Goal: Communication & Community: Answer question/provide support

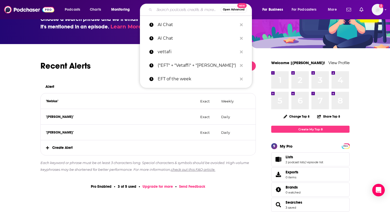
click at [173, 11] on input "Search podcasts, credits, & more..." at bounding box center [187, 9] width 66 height 8
click at [121, 120] on div ""Roman Chernin" Exact Daily" at bounding box center [148, 117] width 215 height 16
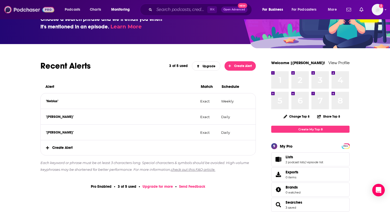
click at [31, 8] on img at bounding box center [29, 10] width 50 height 10
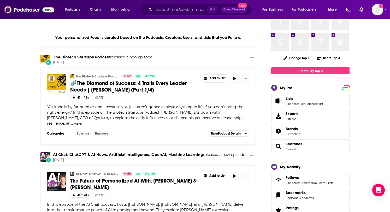
scroll to position [29, 0]
click at [44, 153] on img "AI Chat: ChatGPT & AI News, Artificial Intelligence, OpenAI, Machine Learning" at bounding box center [44, 157] width 9 height 9
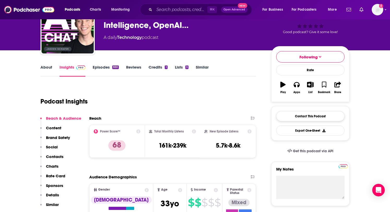
scroll to position [17, 0]
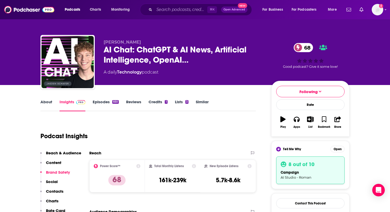
click at [199, 102] on link "Similar" at bounding box center [202, 105] width 13 height 12
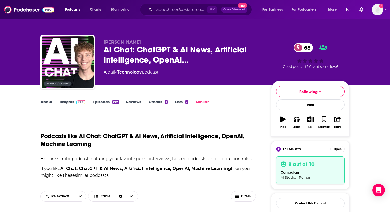
click at [178, 101] on link "Lists 3" at bounding box center [182, 105] width 14 height 12
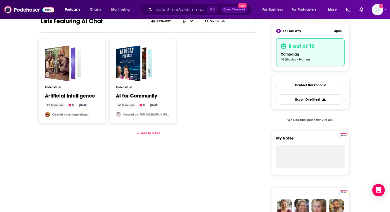
scroll to position [119, 0]
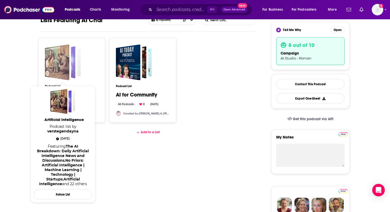
click at [78, 66] on div "Artificial Intelligence" at bounding box center [71, 62] width 19 height 29
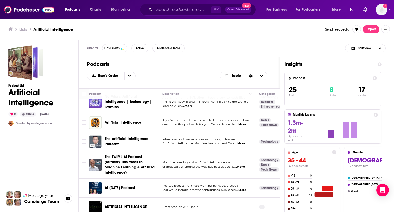
scroll to position [37, 0]
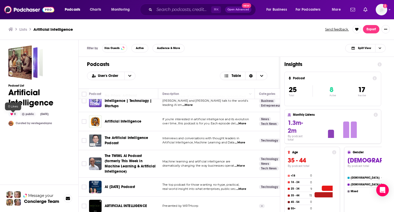
click at [9, 114] on div "0" at bounding box center [12, 114] width 9 height 5
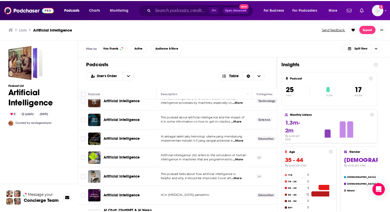
scroll to position [0, 0]
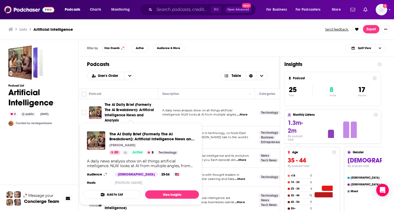
click at [141, 119] on span "The AI Daily Brief (Formerly The AI Breakdown): Artificial Intelligence News an…" at bounding box center [131, 112] width 52 height 21
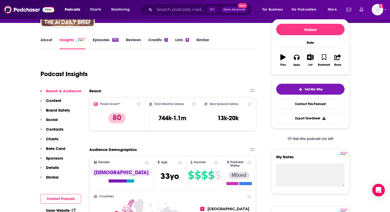
scroll to position [61, 0]
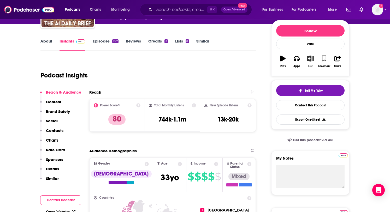
click at [309, 61] on icon "button" at bounding box center [310, 59] width 7 height 6
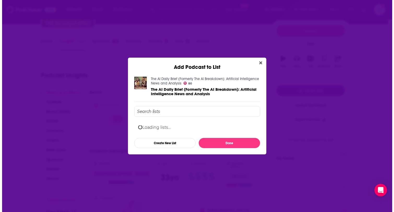
scroll to position [0, 0]
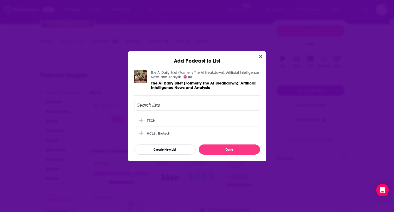
click at [199, 104] on input "Add Podcast To List" at bounding box center [197, 105] width 126 height 11
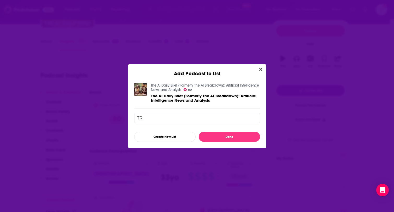
type input "T"
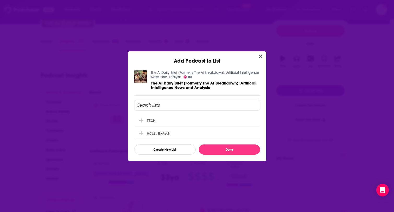
type input "T"
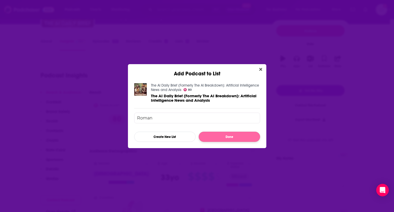
type input "Roman"
click at [223, 137] on button "Done" at bounding box center [229, 137] width 61 height 10
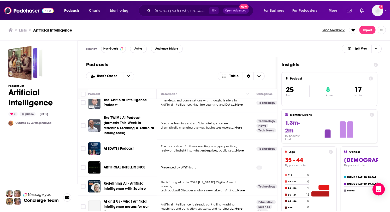
scroll to position [77, 0]
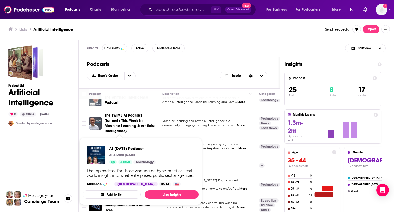
click at [123, 149] on span "AI Today Podcast" at bounding box center [132, 148] width 46 height 5
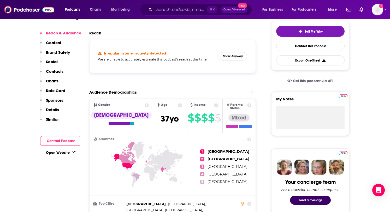
scroll to position [87, 0]
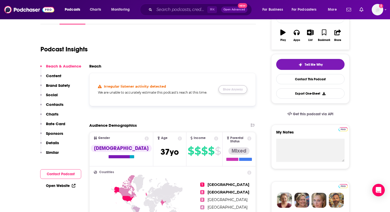
click at [238, 92] on button "Show Anyway" at bounding box center [232, 89] width 29 height 8
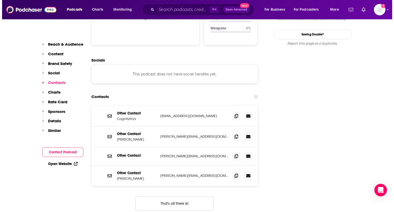
scroll to position [0, 0]
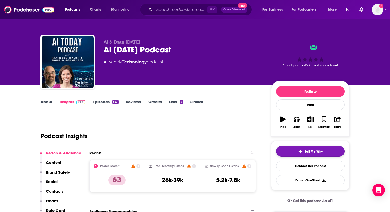
click at [308, 153] on span "Tell Me Why" at bounding box center [314, 152] width 18 height 4
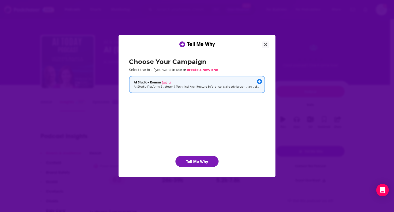
drag, startPoint x: 209, startPoint y: 160, endPoint x: 214, endPoint y: 158, distance: 5.2
click at [209, 160] on button "Tell Me Why" at bounding box center [196, 161] width 43 height 11
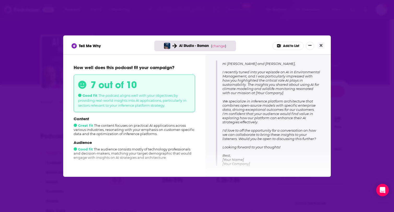
scroll to position [82, 0]
drag, startPoint x: 320, startPoint y: 140, endPoint x: 257, endPoint y: 121, distance: 65.7
click at [259, 125] on p "Body: Hi Kathleen and Ron, I recently tuned into your episode on AI in Environm…" at bounding box center [271, 110] width 98 height 110
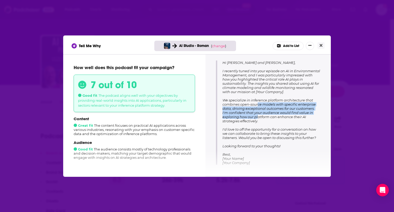
scroll to position [81, 0]
drag, startPoint x: 256, startPoint y: 115, endPoint x: 256, endPoint y: 105, distance: 9.4
click at [256, 105] on span "Hi Kathleen and Ron, I recently tuned into your episode on AI in Environmental …" at bounding box center [271, 114] width 98 height 104
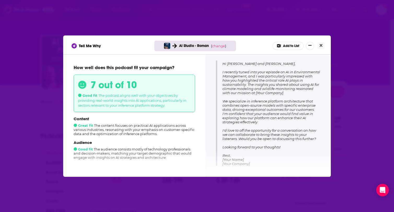
click at [263, 142] on p "Body: Hi Kathleen and Ron, I recently tuned into your episode on AI in Environm…" at bounding box center [271, 111] width 98 height 110
click at [281, 152] on p "Body: Hi Kathleen and Ron, I recently tuned into your episode on AI in Environm…" at bounding box center [271, 111] width 98 height 110
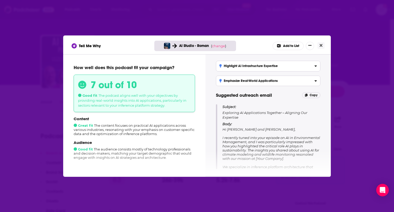
scroll to position [0, 0]
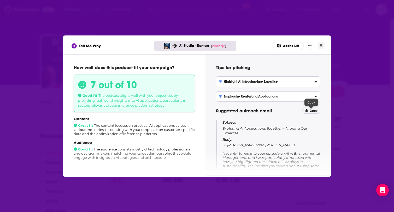
click at [312, 113] on p "Copy" at bounding box center [311, 111] width 19 height 6
click at [315, 82] on icon "[object Object]" at bounding box center [315, 81] width 3 height 4
click at [0, 0] on input "Highlight AI Infrastructure Expertise Discuss your platform's unique architectu…" at bounding box center [0, 0] width 0 height 0
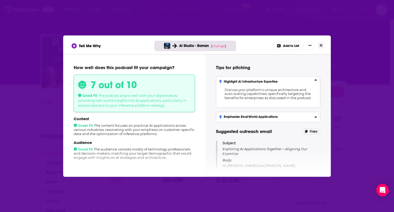
click at [315, 82] on icon "[object Object]" at bounding box center [315, 81] width 3 height 4
click at [0, 0] on input "Highlight AI Infrastructure Expertise Discuss your platform's unique architectu…" at bounding box center [0, 0] width 0 height 0
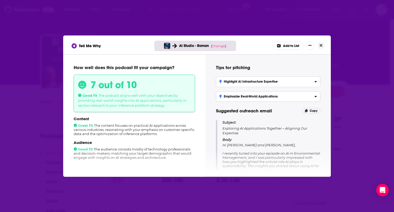
click at [281, 95] on div "Emphasize Real-World Applications" at bounding box center [268, 97] width 98 height 4
click at [0, 0] on input "Emphasize Real-World Applications Propose a discussion on successful case studi…" at bounding box center [0, 0] width 0 height 0
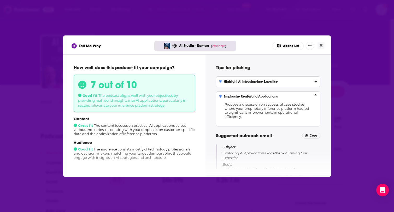
click at [316, 95] on icon "[object Object]" at bounding box center [316, 94] width 2 height 1
click at [0, 0] on input "Emphasize Real-World Applications Propose a discussion on successful case studi…" at bounding box center [0, 0] width 0 height 0
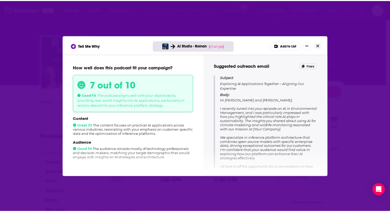
scroll to position [45, 0]
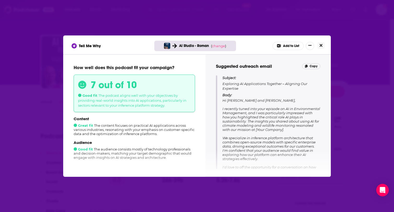
click at [321, 45] on icon "Close" at bounding box center [321, 45] width 3 height 3
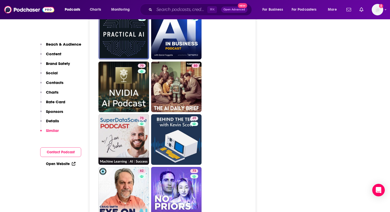
scroll to position [1175, 0]
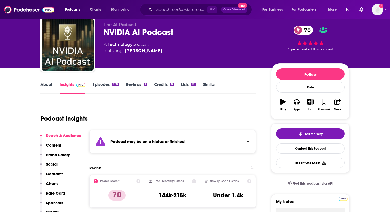
scroll to position [30, 0]
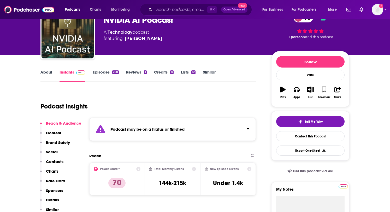
click at [194, 135] on div "Podcast may be on a hiatus or finished" at bounding box center [172, 129] width 167 height 23
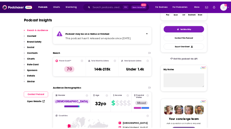
scroll to position [0, 0]
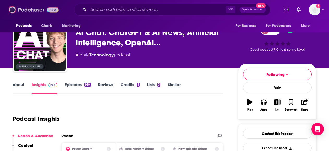
click at [14, 9] on img at bounding box center [34, 10] width 50 height 10
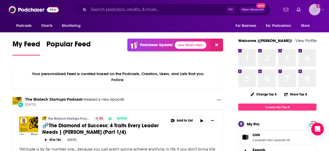
click at [322, 9] on icon "Show profile menu" at bounding box center [323, 9] width 2 height 3
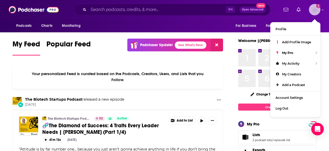
click at [322, 9] on icon "Show profile menu" at bounding box center [323, 9] width 2 height 3
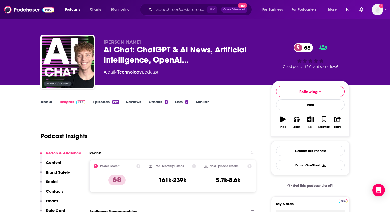
click at [131, 101] on link "Reviews" at bounding box center [133, 105] width 15 height 12
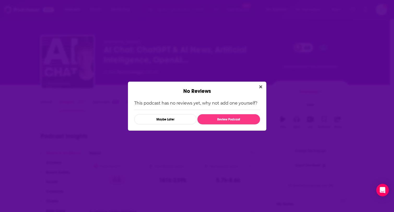
click at [256, 88] on div "No Reviews" at bounding box center [197, 88] width 138 height 13
click at [261, 85] on icon "Close" at bounding box center [260, 87] width 3 height 4
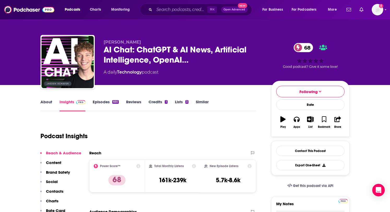
click at [182, 103] on link "Lists 3" at bounding box center [182, 105] width 14 height 12
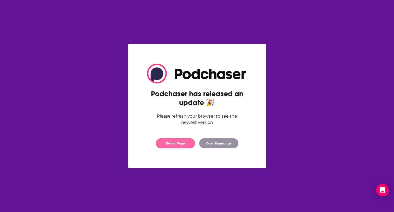
click at [180, 146] on button "Reload Page" at bounding box center [175, 143] width 39 height 10
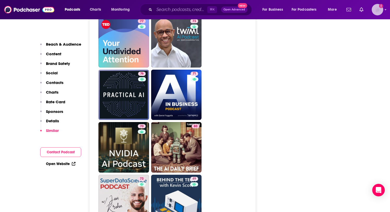
click at [379, 11] on img "Logged in as Ruth_Nebius" at bounding box center [377, 9] width 11 height 11
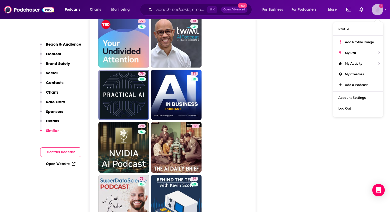
click at [379, 11] on img "Logged in as Ruth_Nebius" at bounding box center [377, 9] width 11 height 11
click at [301, 95] on div "Follow Rate Play Apps List Bookmark Share Tell Me Why Open 7 out of 10 campaign…" at bounding box center [310, 135] width 78 height 2458
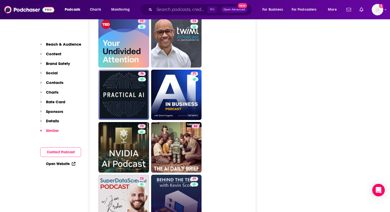
click at [165, 176] on link "49 Behind The Tech with Kevin Scott" at bounding box center [176, 200] width 51 height 51
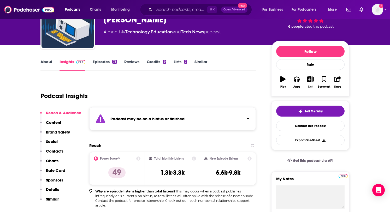
scroll to position [41, 0]
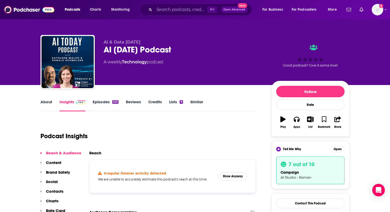
type input "https://www.podchaser.com/podcasts/behind-the-tech-with-kevin-sco-670022"
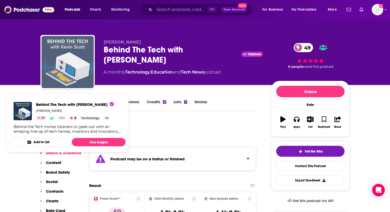
click at [75, 62] on img "Behind The Tech with Kevin Scott" at bounding box center [68, 62] width 52 height 52
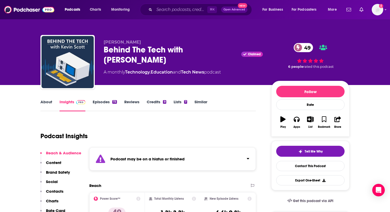
click at [186, 45] on div "Behind The Tech with Kevin Scott Claimed 49" at bounding box center [183, 55] width 159 height 20
click at [288, 120] on button "Play" at bounding box center [283, 122] width 14 height 19
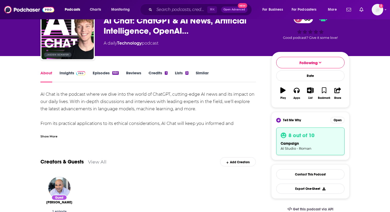
scroll to position [34, 0]
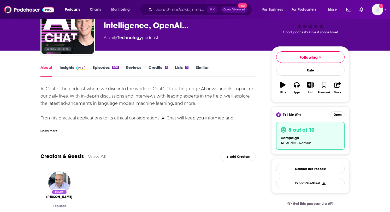
click at [206, 69] on link "Similar" at bounding box center [202, 71] width 13 height 12
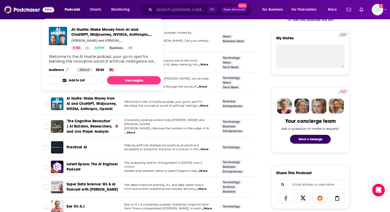
scroll to position [226, 0]
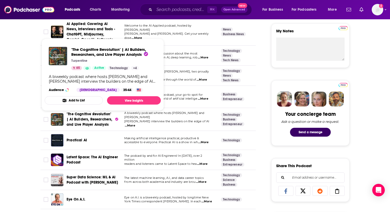
click at [90, 123] on span ""The Cognitive Revolution" | AI Builders, Researchers, and Live Player Analysis" at bounding box center [90, 119] width 46 height 15
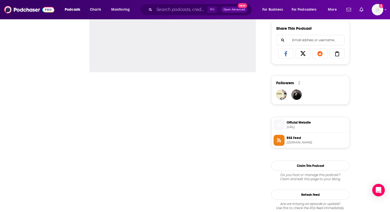
scroll to position [265, 0]
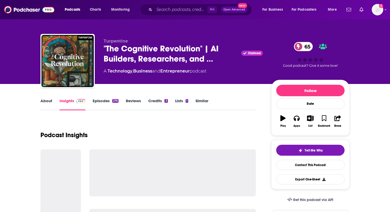
scroll to position [2, 0]
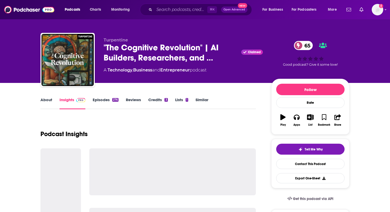
click at [275, 115] on div "Follow Rate Play Apps List Bookmark Share" at bounding box center [310, 107] width 78 height 56
click at [279, 116] on button "Play" at bounding box center [283, 120] width 14 height 19
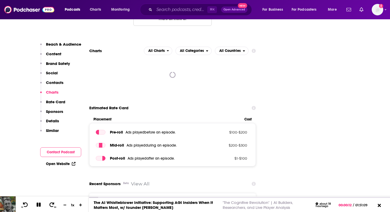
scroll to position [574, 0]
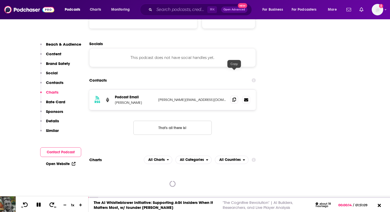
click at [234, 98] on icon at bounding box center [234, 100] width 4 height 4
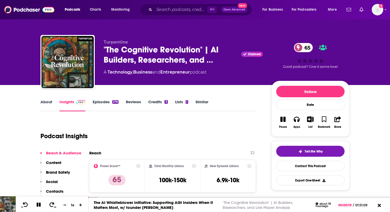
scroll to position [1, 0]
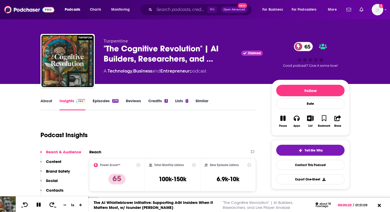
click at [111, 99] on link "Episodes 276" at bounding box center [106, 104] width 26 height 12
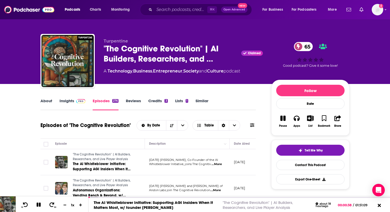
scroll to position [2, 0]
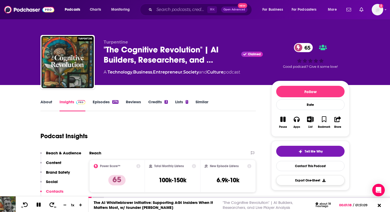
scroll to position [1, 0]
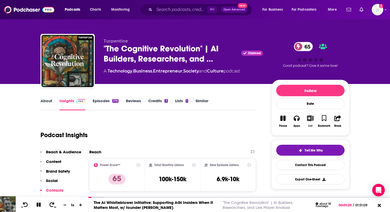
click at [310, 119] on icon "button" at bounding box center [310, 118] width 7 height 6
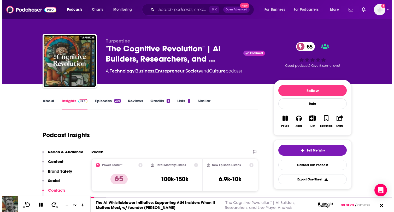
scroll to position [0, 0]
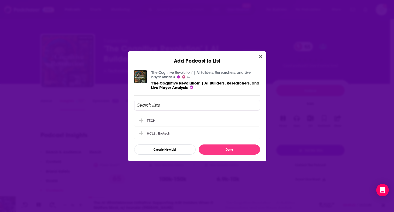
click at [174, 103] on input "Add Podcast To List" at bounding box center [197, 105] width 126 height 11
click at [139, 104] on input "Ethics and AI/" at bounding box center [197, 105] width 126 height 11
click at [136, 105] on input "Ethics and AI/" at bounding box center [197, 105] width 126 height 11
type input "Research/Ethics and AI/"
click at [246, 149] on button "Done" at bounding box center [229, 150] width 61 height 10
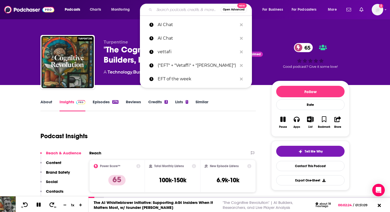
click at [187, 6] on input "Search podcasts, credits, & more..." at bounding box center [187, 9] width 66 height 8
click at [119, 24] on div "Turpentine "The Cognitive Revolution" | AI Builders, Researchers, and … Claimed…" at bounding box center [195, 42] width 334 height 85
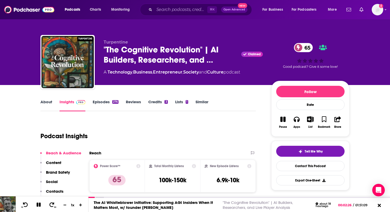
click at [207, 104] on link "Similar" at bounding box center [202, 105] width 13 height 12
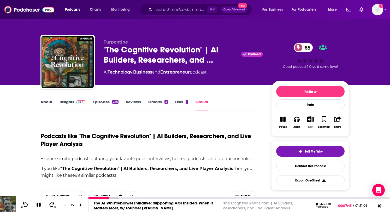
click at [232, 207] on link ""The Cognitive Revolution" | AI Builders, Researchers, and Live Player Analysis" at bounding box center [258, 206] width 70 height 10
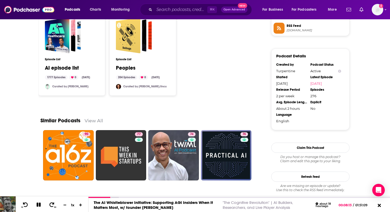
scroll to position [447, 0]
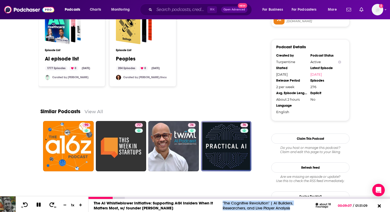
drag, startPoint x: 40, startPoint y: 203, endPoint x: 46, endPoint y: 200, distance: 7.1
click at [40, 203] on icon at bounding box center [39, 205] width 4 height 4
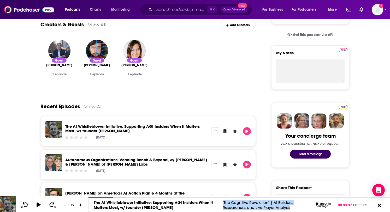
scroll to position [0, 0]
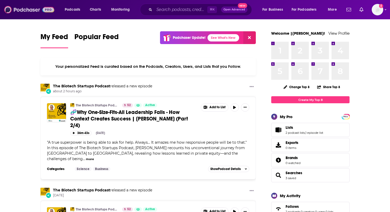
click at [39, 12] on img at bounding box center [29, 10] width 50 height 10
click at [231, 10] on span "Open Advanced" at bounding box center [234, 9] width 22 height 3
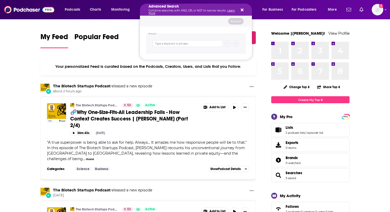
click at [240, 9] on button "Search podcasts, credits, & more..." at bounding box center [241, 10] width 4 height 4
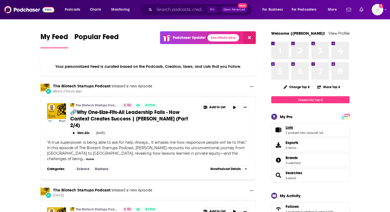
click at [302, 130] on link "Lists" at bounding box center [305, 127] width 38 height 5
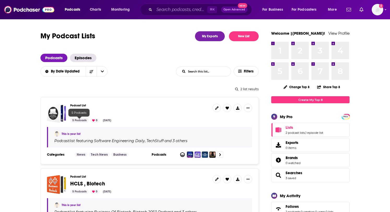
click at [71, 113] on span "TECH" at bounding box center [76, 112] width 12 height 7
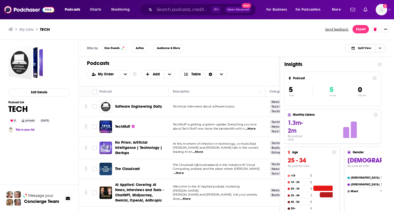
click at [381, 49] on span "Choose View" at bounding box center [379, 48] width 9 height 8
click at [242, 150] on span "Gil and Sarah Guo talk to the world's leading AI en" at bounding box center [216, 150] width 86 height 8
click at [203, 151] on span "...More" at bounding box center [198, 152] width 10 height 4
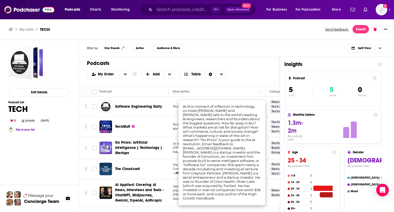
click at [149, 149] on span "No Priors: Artificial Intelligence | Technology | Startups" at bounding box center [138, 147] width 47 height 15
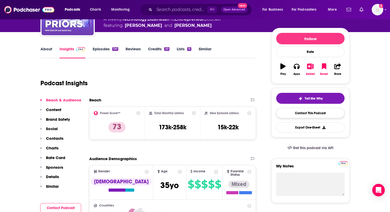
scroll to position [53, 0]
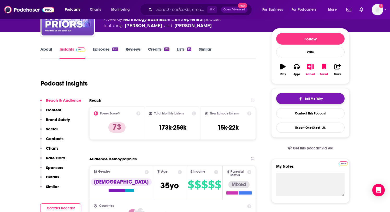
click at [320, 99] on span "Tell Me Why" at bounding box center [314, 99] width 18 height 4
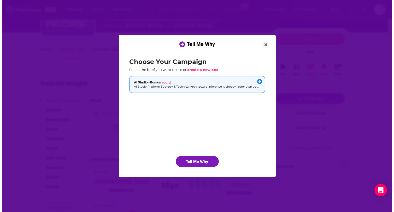
scroll to position [0, 0]
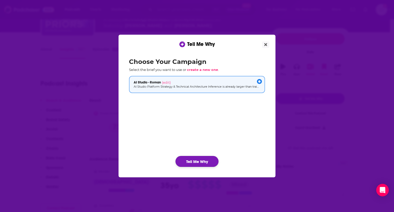
click at [200, 164] on button "Tell Me Why" at bounding box center [196, 161] width 43 height 11
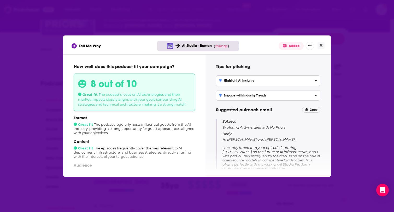
scroll to position [2, 0]
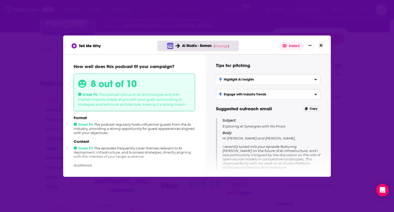
click at [323, 48] on button "Close" at bounding box center [320, 45] width 7 height 7
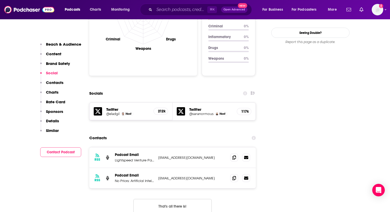
scroll to position [539, 0]
click at [236, 174] on span at bounding box center [234, 178] width 8 height 8
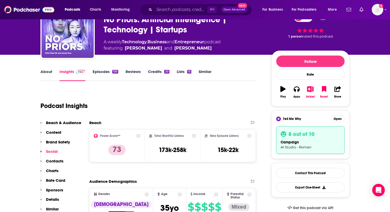
scroll to position [53, 0]
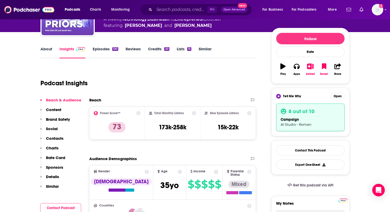
click at [310, 121] on div "campaign AI Studio - Roman" at bounding box center [311, 122] width 60 height 10
click at [334, 97] on button "Open" at bounding box center [337, 96] width 14 height 7
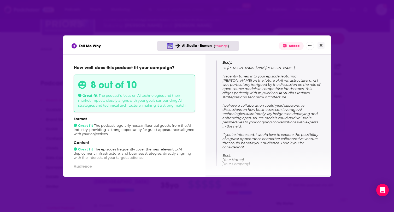
scroll to position [74, 0]
drag, startPoint x: 253, startPoint y: 148, endPoint x: 222, endPoint y: 67, distance: 87.2
click at [222, 67] on div "Subject: Exploring AI Synergies with No Priors Body: Hi Elad and Sarah, I recen…" at bounding box center [268, 105] width 104 height 119
copy span "Hi Elad and Sarah, I recently tuned into your episode featuring Dylan Patel on …"
click at [320, 44] on icon "Close" at bounding box center [321, 45] width 3 height 3
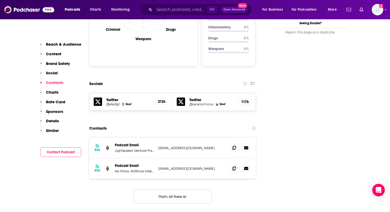
scroll to position [589, 0]
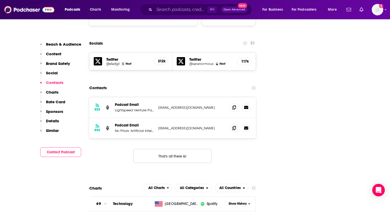
click at [150, 108] on p "Lightspeed Venture Partners" at bounding box center [134, 110] width 39 height 4
click at [175, 105] on p "production@podpeople.com" at bounding box center [192, 107] width 68 height 4
click at [237, 103] on span at bounding box center [234, 107] width 8 height 8
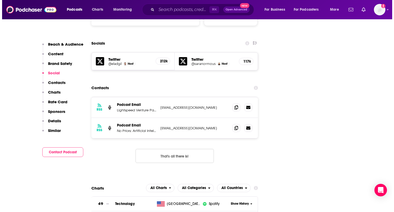
scroll to position [0, 0]
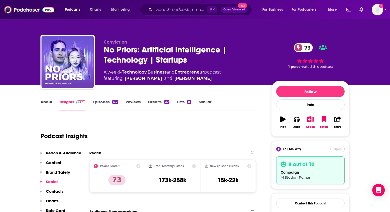
click at [339, 151] on button "Open" at bounding box center [337, 149] width 14 height 7
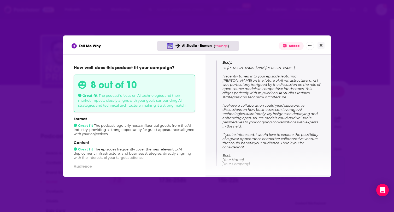
scroll to position [72, 0]
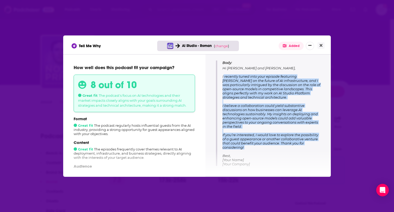
drag, startPoint x: 252, startPoint y: 147, endPoint x: 222, endPoint y: 77, distance: 76.2
click at [222, 77] on p "Body: Hi Elad and Sarah, I recently tuned into your episode featuring Dylan Pat…" at bounding box center [271, 114] width 98 height 106
copy span "I recently tuned into your episode featuring Dylan Patel on the future of AI in…"
click at [322, 44] on icon "Close" at bounding box center [321, 45] width 3 height 3
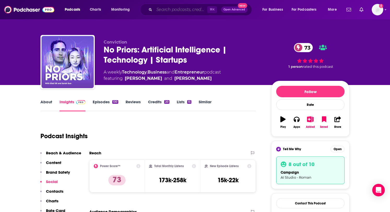
click at [171, 10] on input "Search podcasts, credits, & more..." at bounding box center [180, 9] width 53 height 8
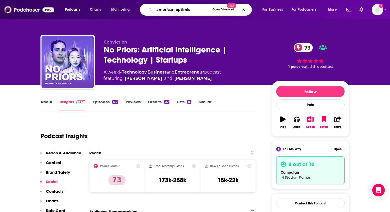
type input "american optimist"
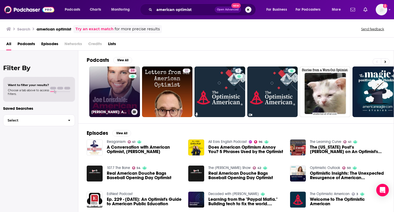
click at [108, 78] on link "59 Joe Lonsdale: American Optimist" at bounding box center [114, 92] width 51 height 51
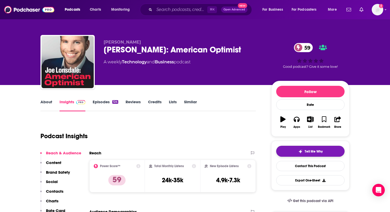
click at [320, 150] on span "Tell Me Why" at bounding box center [314, 152] width 18 height 4
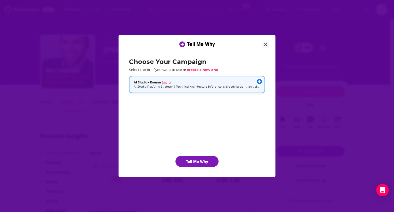
click at [168, 82] on span "(edit)" at bounding box center [166, 82] width 9 height 4
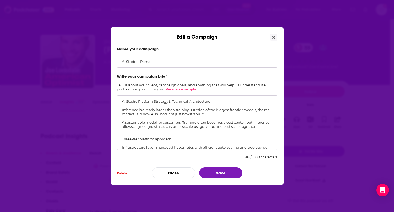
drag, startPoint x: 156, startPoint y: 128, endPoint x: 120, endPoint y: 141, distance: 38.7
click at [120, 141] on textarea "AI Studio Platform Strategy & Technical Architecture Inference is already large…" at bounding box center [197, 123] width 160 height 55
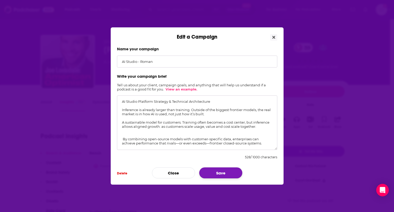
type textarea "AI Studio Platform Strategy & Technical Architecture Inference is already large…"
click at [229, 174] on button "Save" at bounding box center [220, 173] width 43 height 11
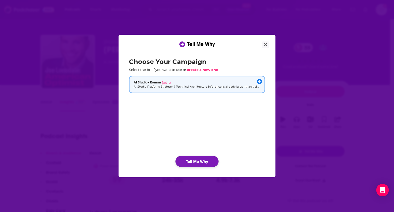
click at [195, 163] on button "Tell Me Why" at bounding box center [196, 161] width 43 height 11
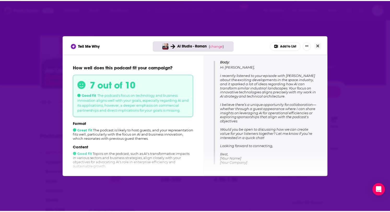
scroll to position [74, 0]
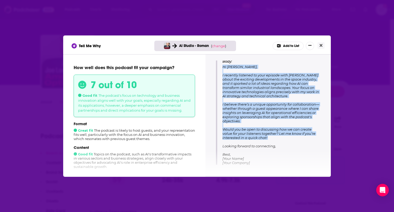
drag, startPoint x: 277, startPoint y: 141, endPoint x: 223, endPoint y: 67, distance: 92.0
click at [223, 67] on p "Body: Hi Joe, I recently listened to your episode with Ian Cinnamon about the e…" at bounding box center [271, 112] width 98 height 106
copy span "Hi Joe, I recently listened to your episode with Ian Cinnamon about the excitin…"
click at [322, 46] on icon "Close" at bounding box center [321, 45] width 3 height 3
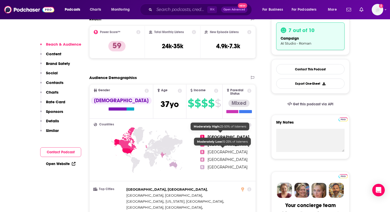
scroll to position [138, 0]
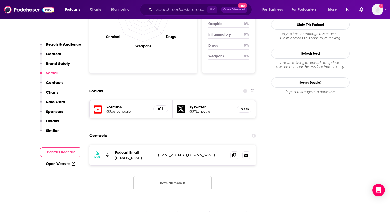
click at [69, 148] on button "Contact Podcast" at bounding box center [60, 152] width 41 height 10
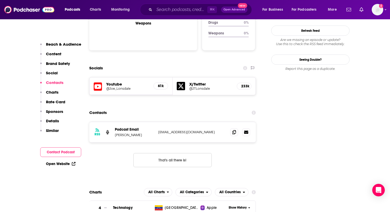
scroll to position [567, 0]
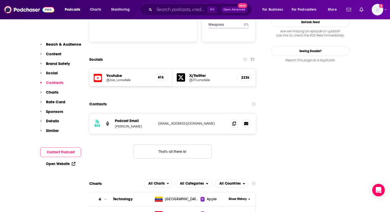
click at [68, 153] on button "Contact Podcast" at bounding box center [60, 152] width 41 height 10
click at [235, 121] on icon at bounding box center [234, 123] width 4 height 4
click at [65, 152] on button "Contact Podcast" at bounding box center [60, 152] width 41 height 10
click at [233, 121] on icon at bounding box center [234, 123] width 4 height 4
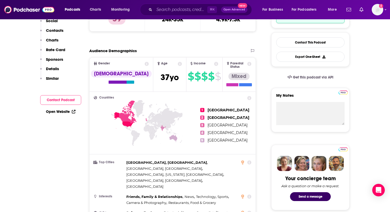
scroll to position [83, 0]
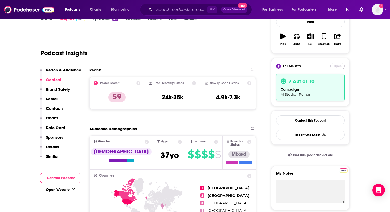
click at [335, 63] on button "Open" at bounding box center [337, 66] width 14 height 7
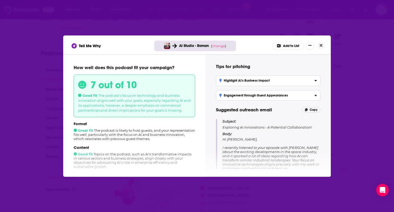
scroll to position [2, 0]
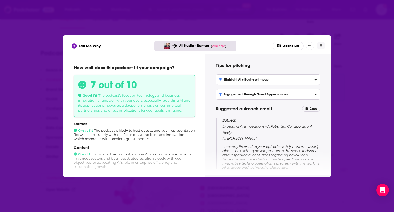
click at [264, 76] on label "Highlight AI's Business Impact Emphasize the potential of AI to enhance busines…" at bounding box center [268, 79] width 104 height 10
click at [0, 0] on input "Highlight AI's Business Impact Emphasize the potential of AI to enhance busines…" at bounding box center [0, 0] width 0 height 0
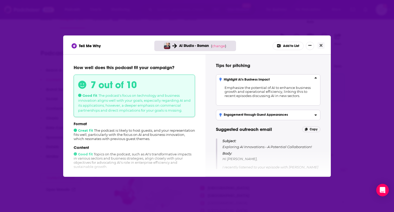
click at [278, 73] on div "Tips for pitching Highlight AI's Business Impact Emphasize the potential of AI …" at bounding box center [268, 115] width 113 height 109
click at [280, 78] on div "Highlight AI's Business Impact" at bounding box center [268, 80] width 98 height 4
click at [0, 0] on input "Highlight AI's Business Impact Emphasize the potential of AI to enhance busines…" at bounding box center [0, 0] width 0 height 0
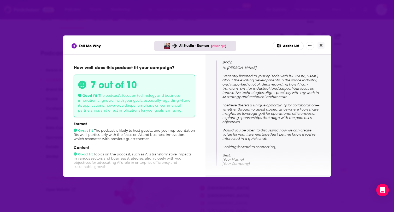
scroll to position [74, 0]
drag, startPoint x: 243, startPoint y: 120, endPoint x: 232, endPoint y: 117, distance: 10.9
click at [232, 117] on p "Body: Hi Joe, I recently listened to your episode with Ian Cinnamon about the e…" at bounding box center [271, 112] width 98 height 106
click at [277, 143] on p "Body: Hi Joe, I recently listened to your episode with Ian Cinnamon about the e…" at bounding box center [271, 112] width 98 height 106
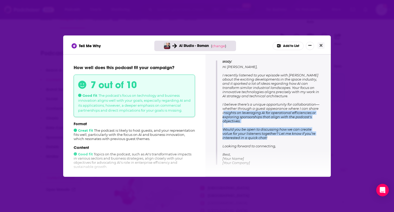
drag, startPoint x: 272, startPoint y: 138, endPoint x: 224, endPoint y: 112, distance: 54.9
click at [224, 112] on p "Body: Hi Joe, I recently listened to your episode with Ian Cinnamon about the e…" at bounding box center [271, 112] width 98 height 106
click at [259, 136] on span "Hi Joe, I recently listened to your episode with Ian Cinnamon about the excitin…" at bounding box center [270, 115] width 97 height 100
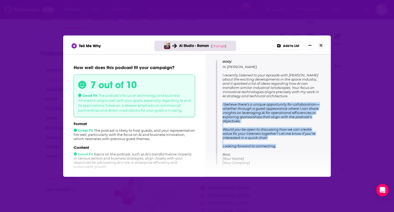
drag, startPoint x: 280, startPoint y: 146, endPoint x: 222, endPoint y: 104, distance: 72.3
click at [222, 104] on div "Subject: Exploring AI Innovations - A Potential Collaboration! Body: Hi Joe, I …" at bounding box center [268, 105] width 104 height 119
copy span "I believe there’s a unique opportunity for collaboration—whether through a gues…"
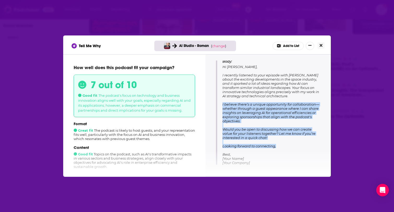
click at [321, 47] on icon "Close" at bounding box center [321, 45] width 3 height 4
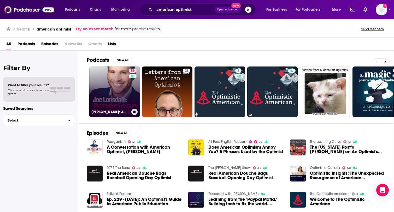
click at [110, 88] on link "59 Joe Lonsdale: American Optimist" at bounding box center [114, 92] width 51 height 51
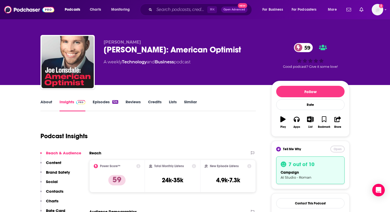
click at [338, 149] on button "Open" at bounding box center [337, 149] width 14 height 7
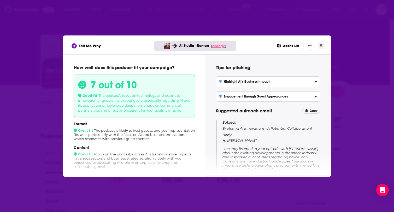
click at [219, 45] on span "change" at bounding box center [218, 46] width 13 height 4
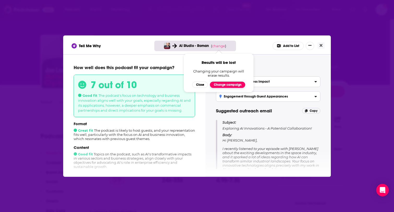
click at [231, 86] on button "Change campaign" at bounding box center [227, 85] width 35 height 6
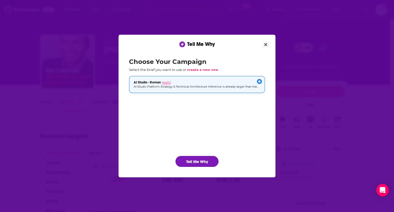
click at [168, 83] on span "(edit)" at bounding box center [166, 82] width 9 height 4
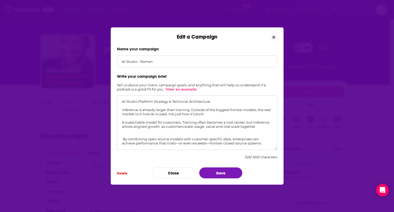
drag, startPoint x: 121, startPoint y: 143, endPoint x: 111, endPoint y: 85, distance: 58.2
click at [111, 85] on div "Name your campaign AI Studio - Roman Write your campaign brief Tell us about yo…" at bounding box center [197, 112] width 173 height 145
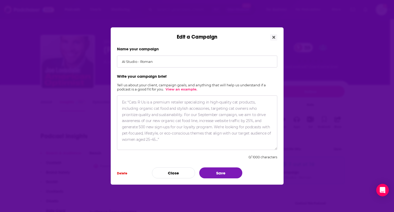
paste textarea "Hi Joe, Hope you are doing well. My name is Ruth and I’m contacting you on beha…"
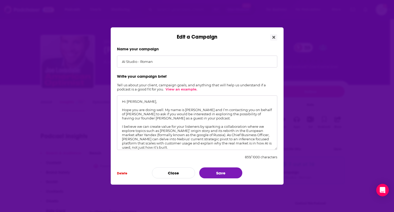
scroll to position [21, 0]
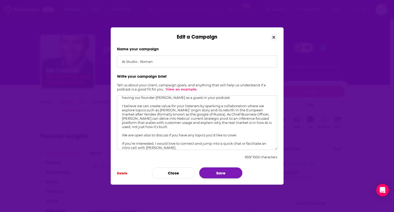
type textarea "Hi Joe, Hope you are doing well. My name is Ruth and I’m contacting you on beha…"
click at [222, 176] on button "Save" at bounding box center [220, 173] width 43 height 11
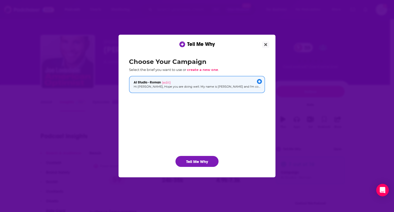
click at [209, 168] on div "Choose Your Campaign Select the brief you want to use or create a new one . AI …" at bounding box center [197, 112] width 144 height 117
click at [209, 161] on button "Tell Me Why" at bounding box center [196, 161] width 43 height 11
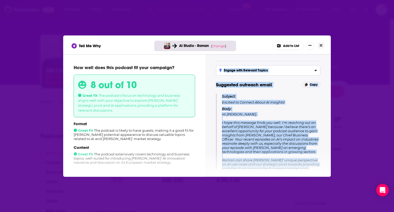
scroll to position [0, 0]
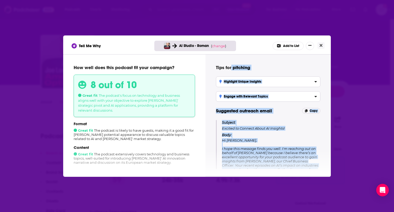
drag, startPoint x: 290, startPoint y: 147, endPoint x: 231, endPoint y: 71, distance: 96.0
click at [231, 71] on div "Tips for pitching Highlight Unique Insights Emphasize Roman's expertise in AI a…" at bounding box center [268, 115] width 113 height 109
click at [266, 128] on p "Subject: Excited to Connect About AI Insights!" at bounding box center [271, 125] width 98 height 11
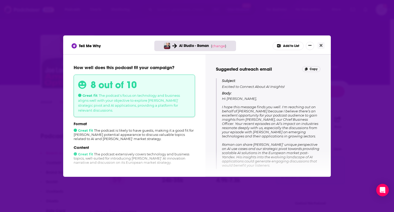
scroll to position [43, 0]
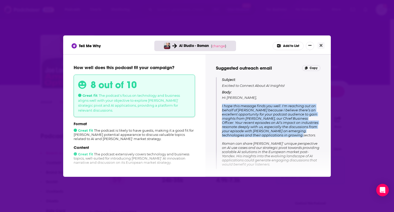
drag, startPoint x: 293, startPoint y: 134, endPoint x: 222, endPoint y: 107, distance: 76.4
click at [222, 107] on div "Subject: Excited to Connect About AI Insights! Body: Hi Joe, I hope this messag…" at bounding box center [268, 142] width 104 height 131
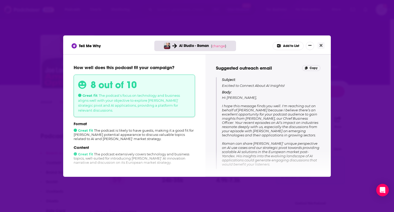
click at [298, 131] on span "Hi Joe, I hope this message finds you well. I'm reaching out on behalf of Nebiu…" at bounding box center [271, 152] width 98 height 113
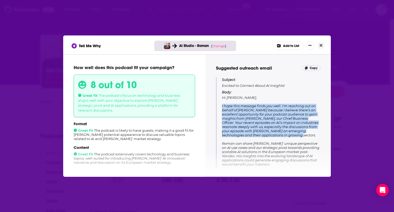
drag, startPoint x: 297, startPoint y: 137, endPoint x: 223, endPoint y: 107, distance: 79.3
click at [221, 106] on div "Subject: Excited to Connect About AI Insights! Body: Hi Joe, I hope this messag…" at bounding box center [268, 142] width 104 height 131
copy span "I hope this message finds you well. I'm reaching out on behalf of Nebius becaus…"
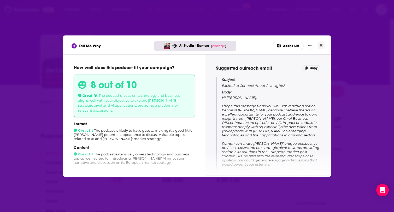
click at [262, 141] on span "Hi Joe, I hope this message finds you well. I'm reaching out on behalf of Nebiu…" at bounding box center [271, 152] width 98 height 113
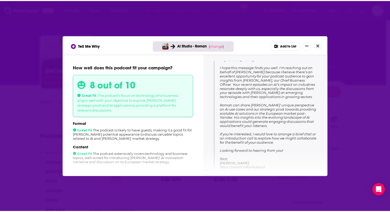
scroll to position [82, 0]
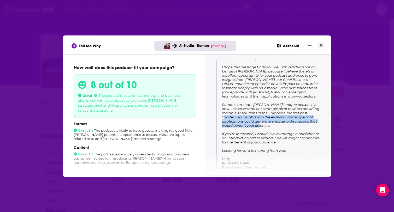
drag, startPoint x: 252, startPoint y: 125, endPoint x: 308, endPoint y: 113, distance: 57.7
click at [308, 113] on p "Body: Hi Joe, I hope this message finds you well. I'm reaching out on behalf of…" at bounding box center [271, 110] width 98 height 118
copy span "His insights into the evolving landscape of AI applications could generate enga…"
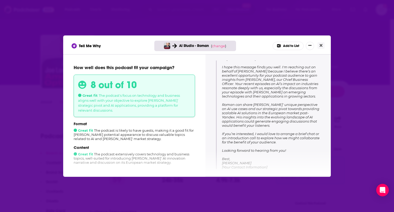
click at [293, 125] on p "Body: Hi Joe, I hope this message finds you well. I'm reaching out on behalf of…" at bounding box center [271, 110] width 98 height 118
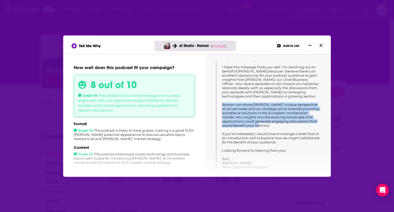
drag, startPoint x: 245, startPoint y: 127, endPoint x: 223, endPoint y: 106, distance: 30.3
click at [223, 106] on p "Body: Hi Joe, I hope this message finds you well. I'm reaching out on behalf of…" at bounding box center [271, 110] width 98 height 118
copy span "Roman can share Nebius' unique perspective on AI use cases and our strategic pi…"
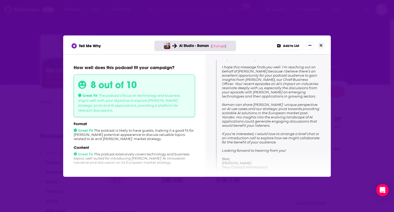
click at [273, 140] on span "Hi Joe, I hope this message finds you well. I'm reaching out on behalf of Nebiu…" at bounding box center [271, 113] width 98 height 113
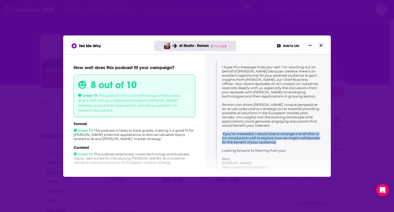
drag, startPoint x: 283, startPoint y: 143, endPoint x: 223, endPoint y: 135, distance: 60.8
click at [223, 135] on p "Body: Hi Joe, I hope this message finds you well. I'm reaching out on behalf of…" at bounding box center [271, 110] width 98 height 118
click at [244, 138] on span "Hi Joe, I hope this message finds you well. I'm reaching out on behalf of Nebiu…" at bounding box center [271, 113] width 98 height 113
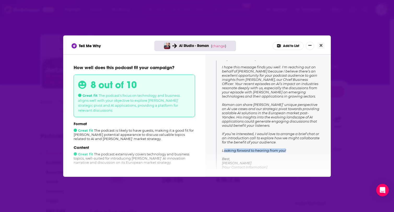
drag, startPoint x: 292, startPoint y: 151, endPoint x: 223, endPoint y: 151, distance: 68.4
click at [223, 151] on p "Body: Hi Joe, I hope this message finds you well. I'm reaching out on behalf of…" at bounding box center [271, 110] width 98 height 118
copy span "ooking forward to hearing from you!"
click at [253, 139] on span "Hi Joe, I hope this message finds you well. I'm reaching out on behalf of Nebiu…" at bounding box center [271, 113] width 98 height 113
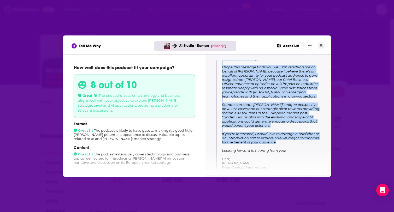
drag, startPoint x: 275, startPoint y: 142, endPoint x: 218, endPoint y: 134, distance: 58.0
click at [218, 134] on div "Subject: Excited to Connect About AI Insights! Body: Hi Joe, I hope this messag…" at bounding box center [268, 103] width 104 height 131
click at [244, 135] on span "Hi Joe, I hope this message finds you well. I'm reaching out on behalf of Nebiu…" at bounding box center [271, 113] width 98 height 113
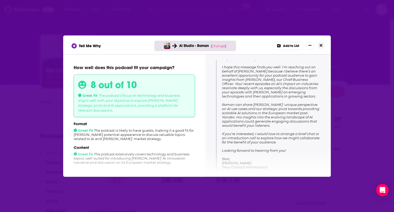
click at [324, 43] on button "Close" at bounding box center [320, 45] width 7 height 7
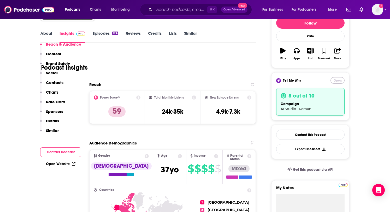
scroll to position [164, 0]
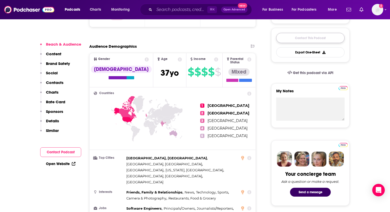
click at [298, 39] on link "Contact This Podcast" at bounding box center [310, 38] width 68 height 10
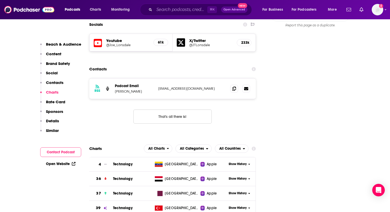
scroll to position [601, 0]
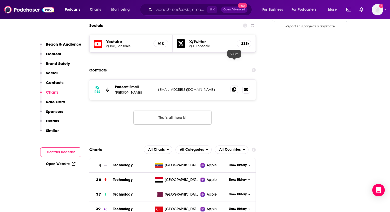
click at [237, 86] on span at bounding box center [234, 90] width 8 height 8
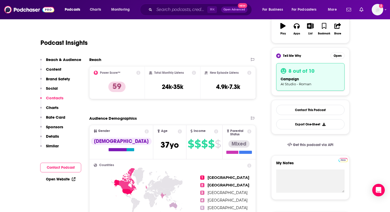
scroll to position [94, 0]
click at [339, 56] on button "Open" at bounding box center [337, 55] width 14 height 7
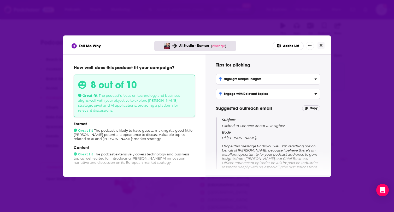
scroll to position [3, 0]
drag, startPoint x: 289, startPoint y: 125, endPoint x: 222, endPoint y: 127, distance: 67.6
click at [222, 127] on p "Subject: Excited to Connect About AI Insights!" at bounding box center [271, 122] width 98 height 11
copy p "Excited to Connect About AI Insights!"
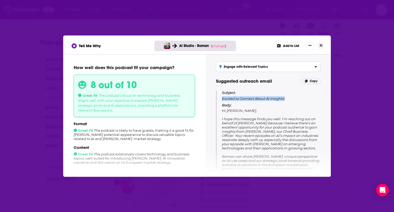
scroll to position [31, 0]
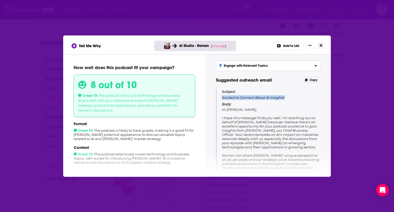
click at [322, 47] on icon "Close" at bounding box center [321, 45] width 3 height 4
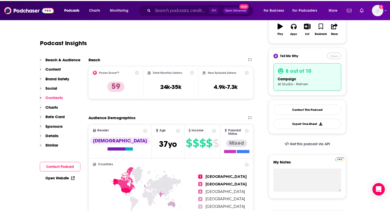
scroll to position [94, 0]
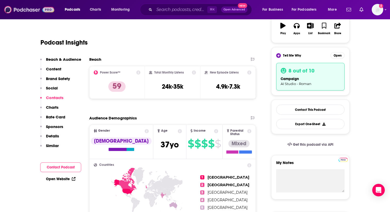
click at [42, 10] on img at bounding box center [29, 10] width 50 height 10
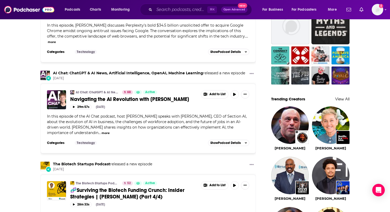
scroll to position [405, 0]
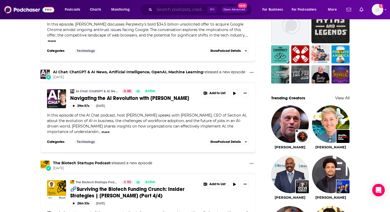
click at [175, 10] on input "Search podcasts, credits, & more..." at bounding box center [180, 9] width 53 height 8
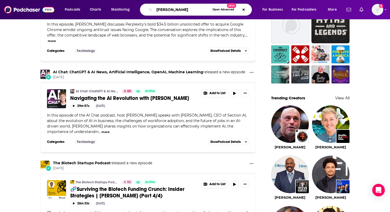
type input "amit kukreja"
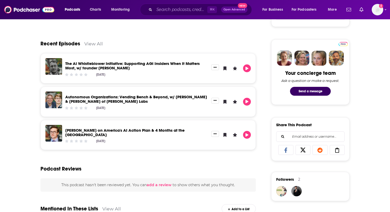
scroll to position [231, 0]
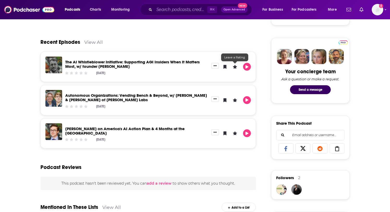
click at [239, 67] on span "Leave a Rating" at bounding box center [235, 67] width 8 height 8
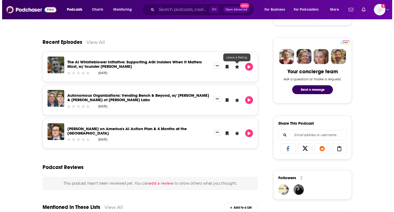
scroll to position [0, 0]
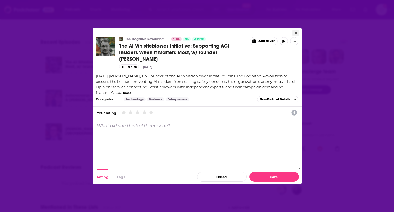
click at [295, 34] on icon "Close" at bounding box center [295, 32] width 3 height 3
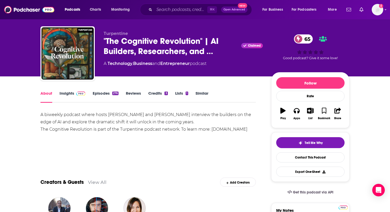
scroll to position [9, 0]
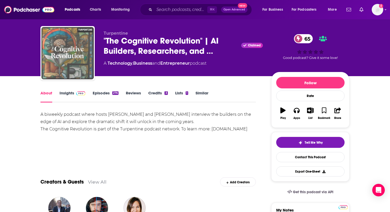
click at [91, 52] on img at bounding box center [68, 53] width 52 height 52
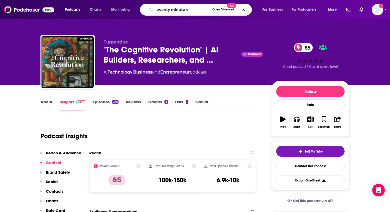
type input "twenty minute vc"
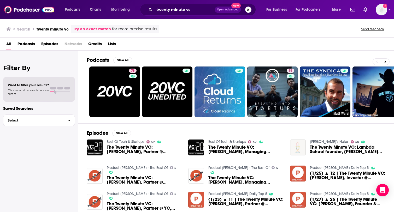
click at [125, 147] on span "The Twenty Minute VC: [PERSON_NAME], Partner @ AngelList" at bounding box center [144, 149] width 75 height 9
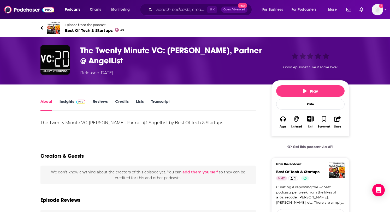
scroll to position [1, 0]
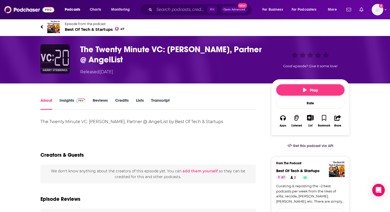
click at [60, 70] on img "The Twenty Minute VC: Parker Thompson, Partner @ AngelList" at bounding box center [54, 58] width 29 height 29
click at [109, 51] on h1 "The Twenty Minute VC: [PERSON_NAME], Partner @ AngelList" at bounding box center [171, 54] width 183 height 20
click at [103, 72] on div "Released [DATE]" at bounding box center [96, 72] width 33 height 6
click at [62, 97] on div "About Insights Reviews Credits Lists Transcript" at bounding box center [147, 103] width 215 height 13
click at [72, 99] on link "Insights" at bounding box center [73, 104] width 26 height 12
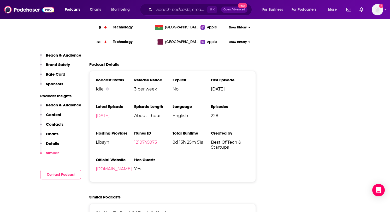
scroll to position [856, 0]
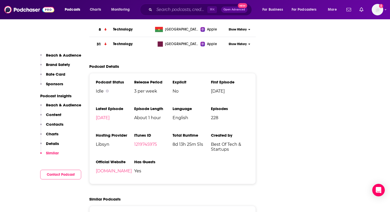
click at [68, 178] on button "Contact Podcast" at bounding box center [60, 175] width 41 height 10
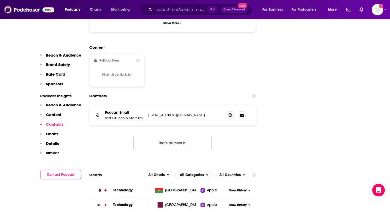
scroll to position [683, 0]
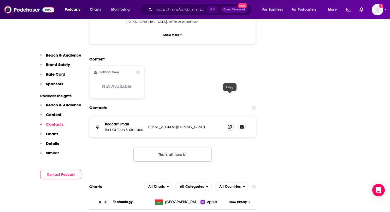
click at [228, 125] on icon at bounding box center [230, 127] width 4 height 4
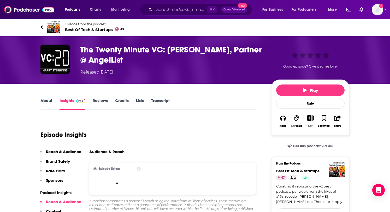
scroll to position [1, 0]
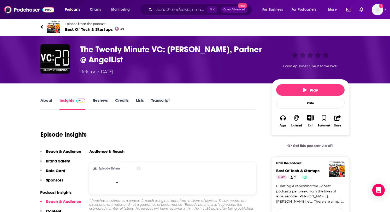
click at [51, 102] on link "About" at bounding box center [46, 104] width 12 height 12
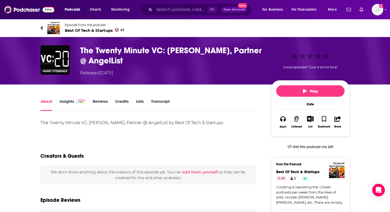
click at [67, 106] on link "Insights" at bounding box center [73, 105] width 26 height 12
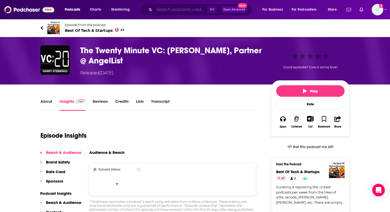
click at [160, 9] on input "Search podcasts, credits, & more..." at bounding box center [180, 9] width 53 height 8
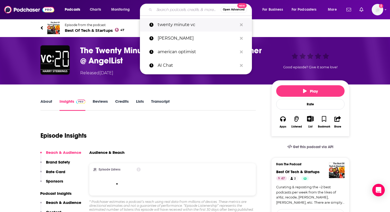
click at [171, 25] on p "twenty minute vc" at bounding box center [198, 25] width 80 height 14
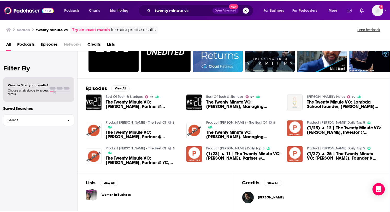
scroll to position [44, 0]
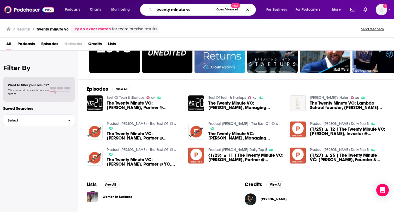
click at [194, 13] on input "twenty minute vc" at bounding box center [184, 9] width 60 height 8
drag, startPoint x: 196, startPoint y: 4, endPoint x: 176, endPoint y: 8, distance: 20.9
click at [176, 8] on div "twenty minute vc Open Advanced New" at bounding box center [198, 10] width 116 height 12
click at [190, 10] on input "twenty minute vc" at bounding box center [184, 9] width 60 height 8
drag, startPoint x: 200, startPoint y: 11, endPoint x: 154, endPoint y: 10, distance: 46.2
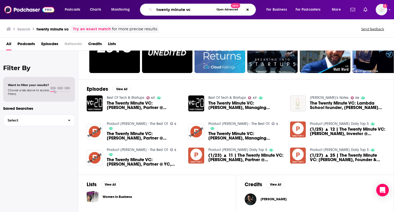
click at [154, 10] on div "twenty minute vc Open Advanced New" at bounding box center [198, 10] width 116 height 12
type input "[PERSON_NAME]"
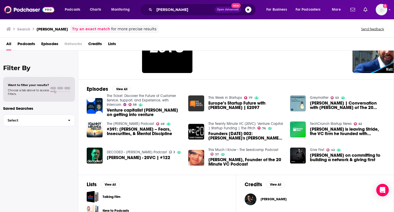
click at [126, 115] on span "Venture capitalist [PERSON_NAME] on getting into venture" at bounding box center [144, 112] width 75 height 9
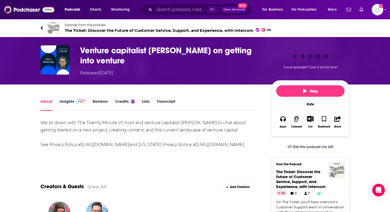
click at [77, 102] on img at bounding box center [80, 102] width 9 height 4
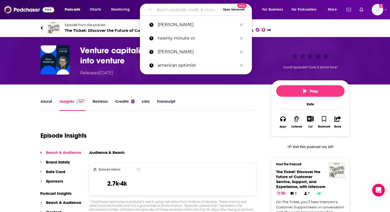
click at [163, 10] on input "Search podcasts, credits, & more..." at bounding box center [187, 9] width 66 height 8
click at [169, 23] on p "[PERSON_NAME]" at bounding box center [198, 25] width 80 height 14
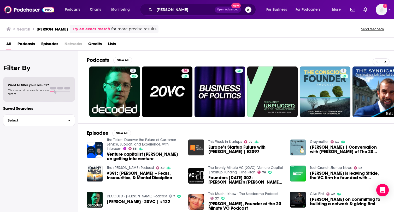
click at [9, 29] on icon at bounding box center [8, 29] width 5 height 4
click at [24, 43] on span "Podcasts" at bounding box center [25, 45] width 17 height 11
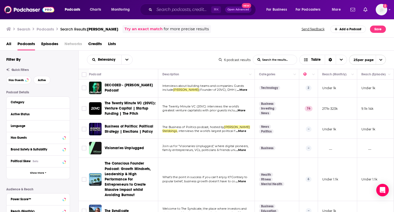
scroll to position [2, 0]
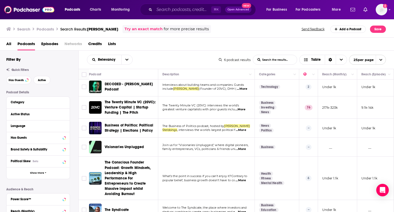
click at [14, 44] on div "All Podcasts Episodes Networks Credits Lists" at bounding box center [198, 45] width 384 height 11
click at [63, 40] on div "All Podcasts Episodes Networks Credits Lists" at bounding box center [198, 45] width 384 height 11
click at [48, 42] on span "Episodes" at bounding box center [49, 45] width 17 height 11
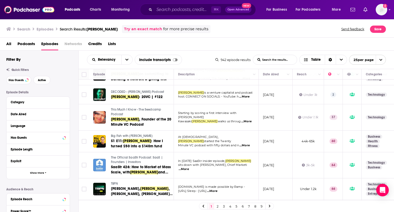
scroll to position [156, 0]
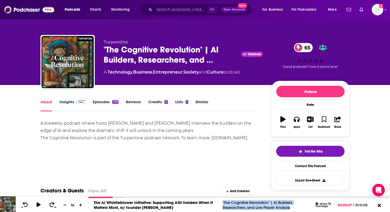
click at [228, 11] on button "Open Advanced New" at bounding box center [234, 10] width 26 height 6
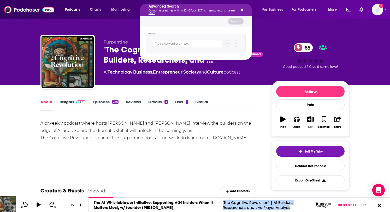
click at [242, 10] on icon "Search podcasts, credits, & more..." at bounding box center [242, 10] width 3 height 3
